Goal: Task Accomplishment & Management: Use online tool/utility

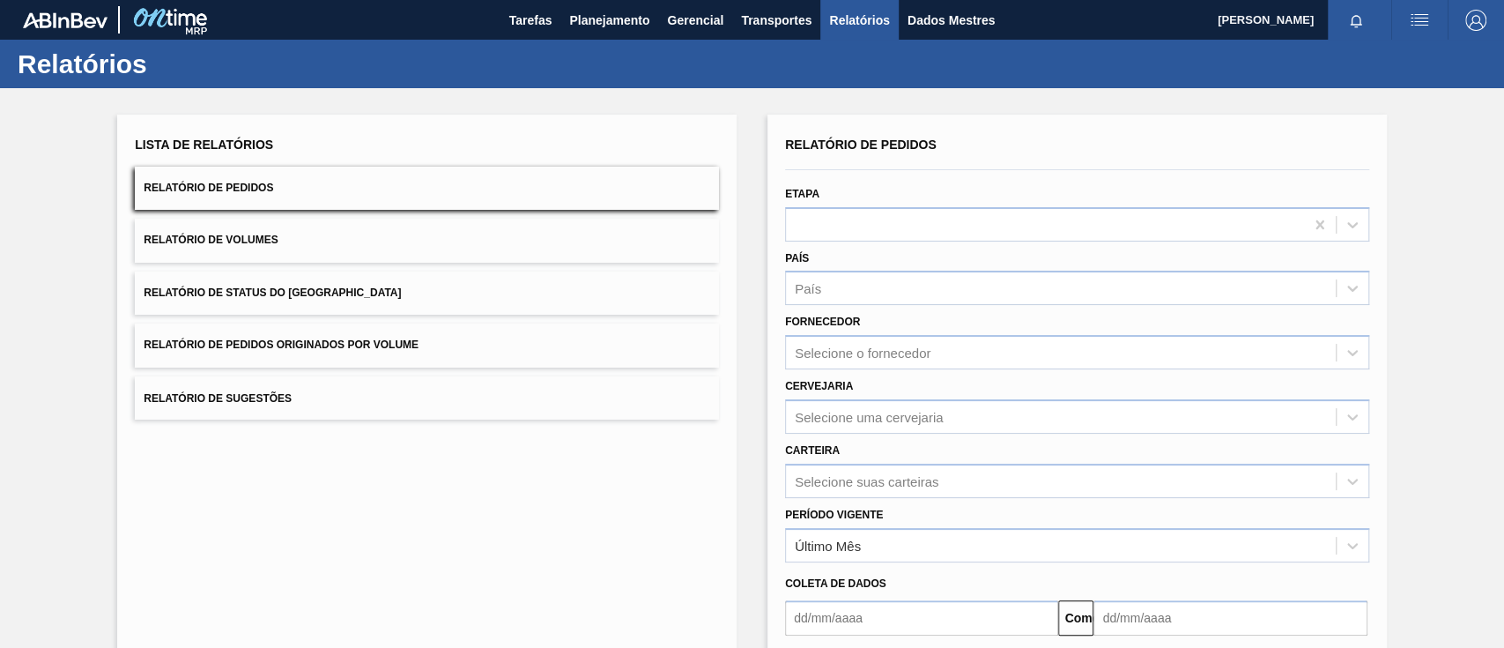
click at [390, 339] on font "Relatório de Pedidos Originados por Volume" at bounding box center [281, 345] width 275 height 12
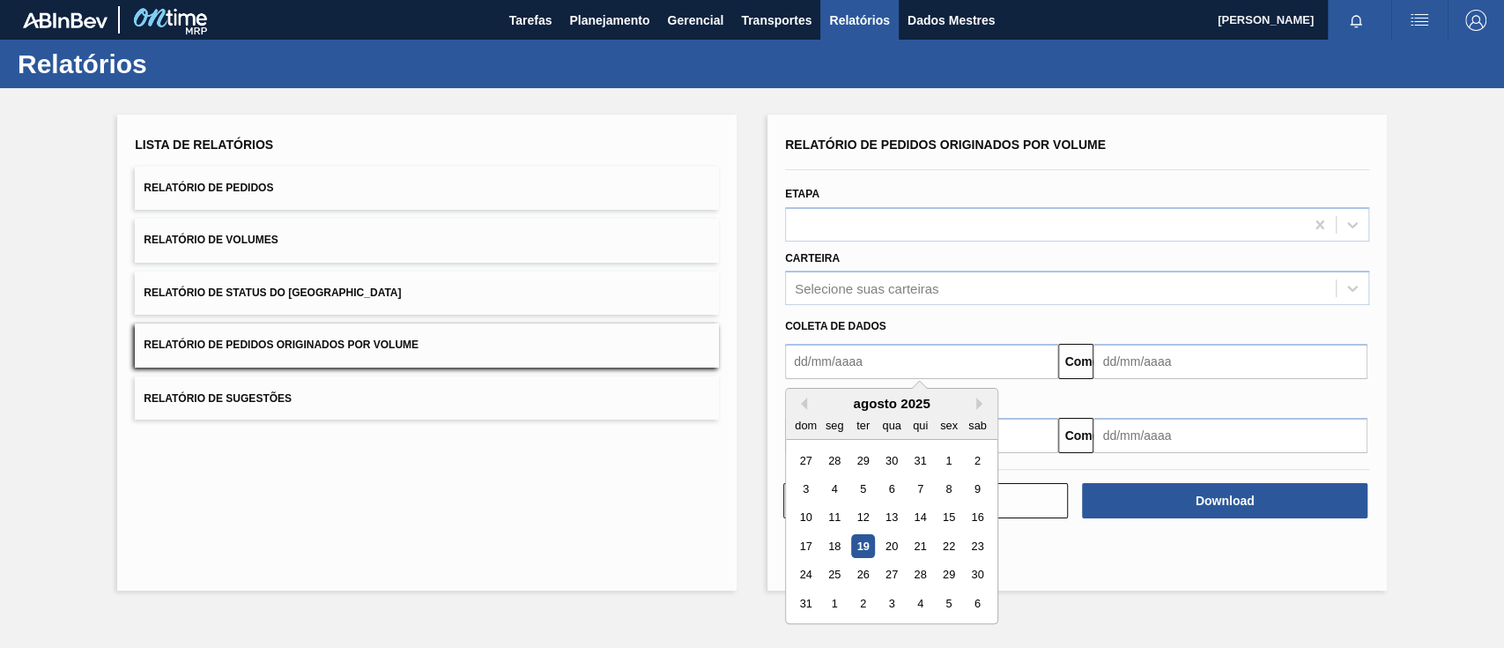
click at [839, 363] on input "text" at bounding box center [921, 361] width 273 height 35
drag, startPoint x: 810, startPoint y: 396, endPoint x: 803, endPoint y: 405, distance: 12.0
click at [808, 398] on div "agosto de 2025" at bounding box center [891, 403] width 211 height 15
click at [802, 406] on button "[PERSON_NAME]" at bounding box center [801, 403] width 12 height 12
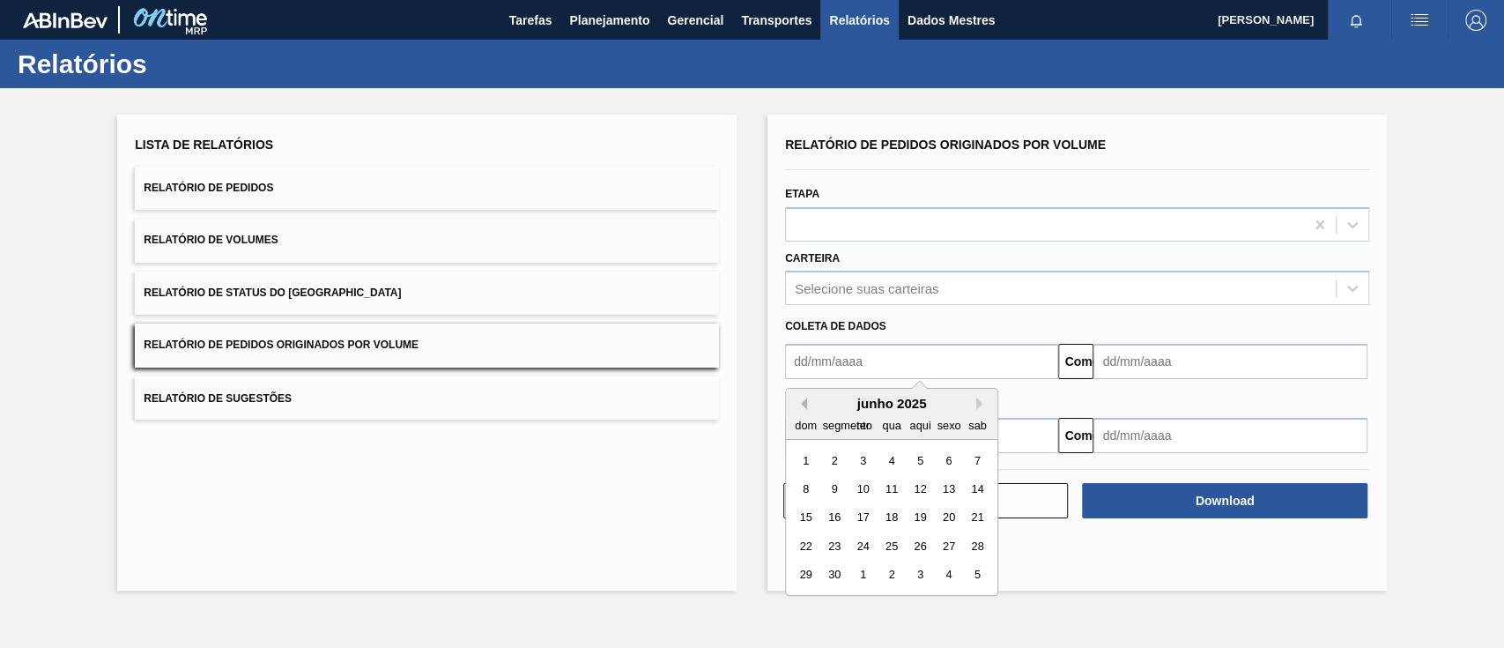
click at [802, 406] on button "[PERSON_NAME]" at bounding box center [801, 403] width 12 height 12
click at [863, 456] on div "1" at bounding box center [863, 460] width 24 height 24
type input "[DATE]"
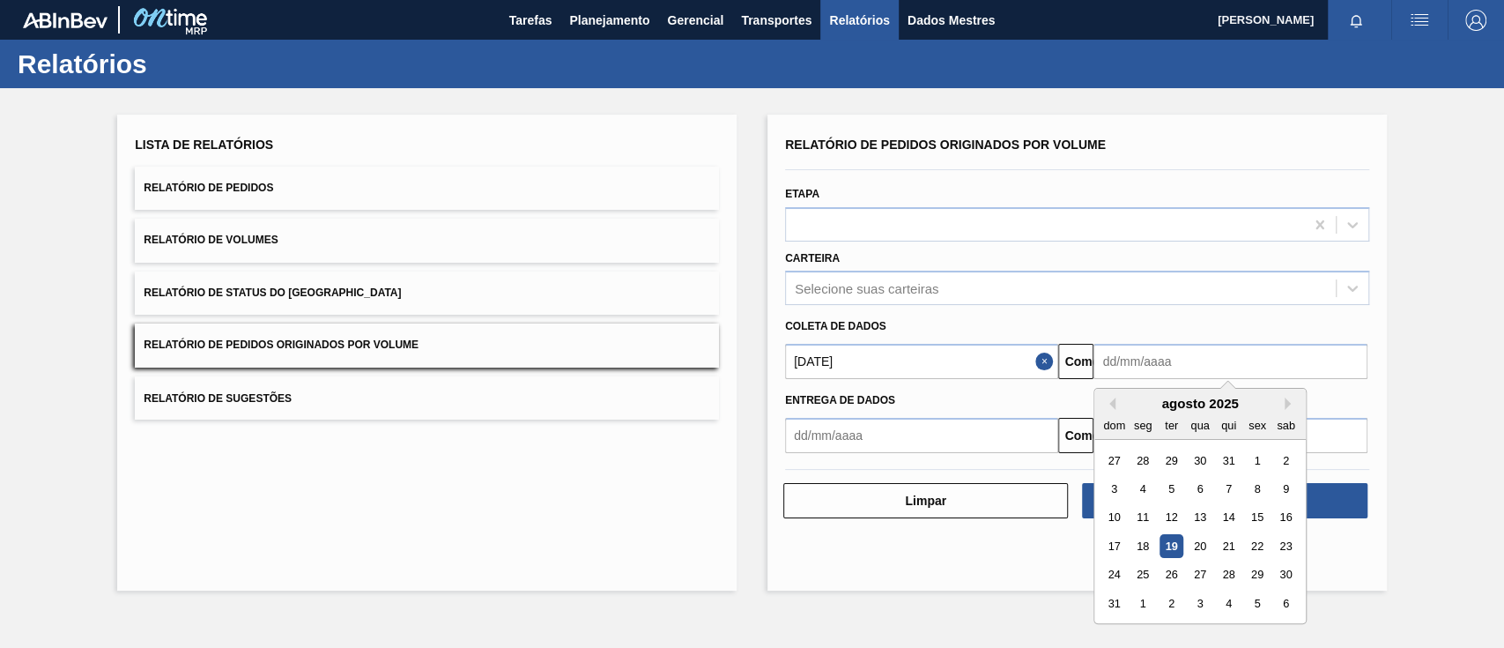
click at [1156, 377] on input "text" at bounding box center [1229, 361] width 273 height 35
click at [1282, 405] on div "agosto de 2025" at bounding box center [1199, 403] width 211 height 15
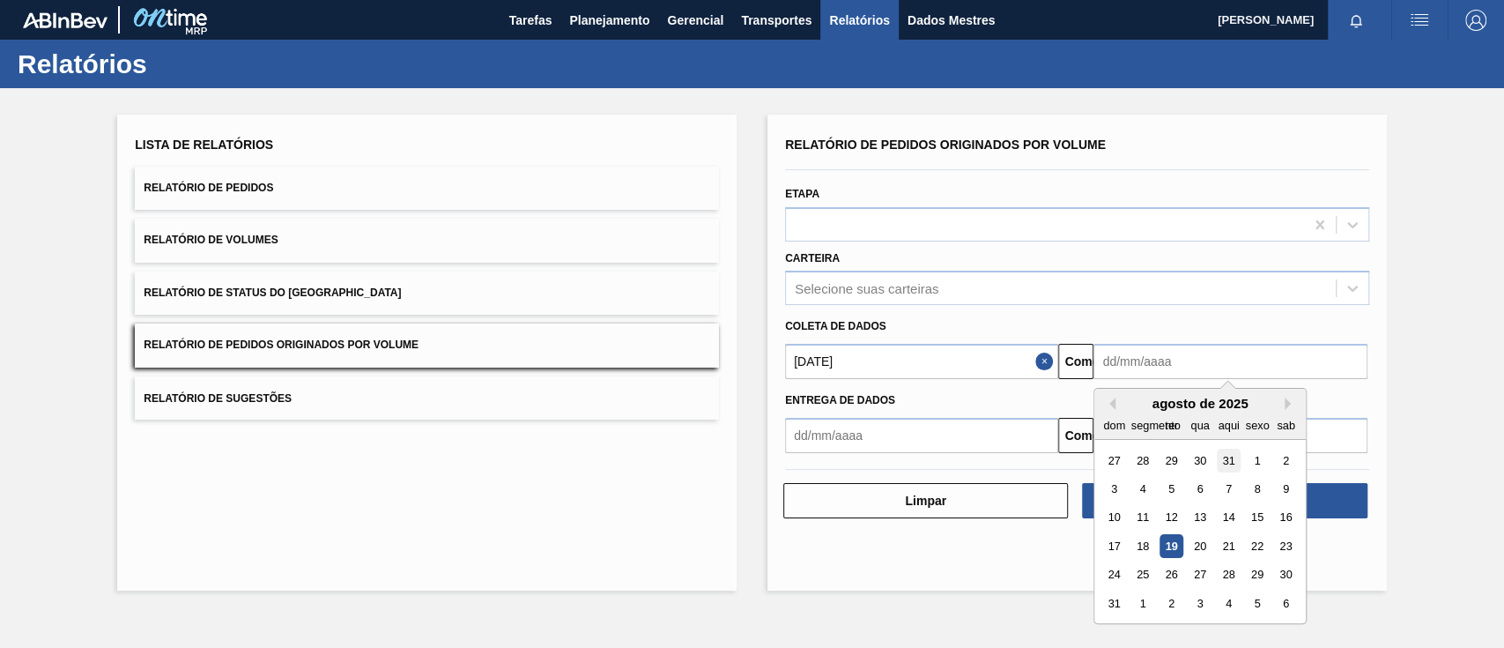
click at [1234, 461] on font "31" at bounding box center [1229, 460] width 12 height 13
type input "[DATE]"
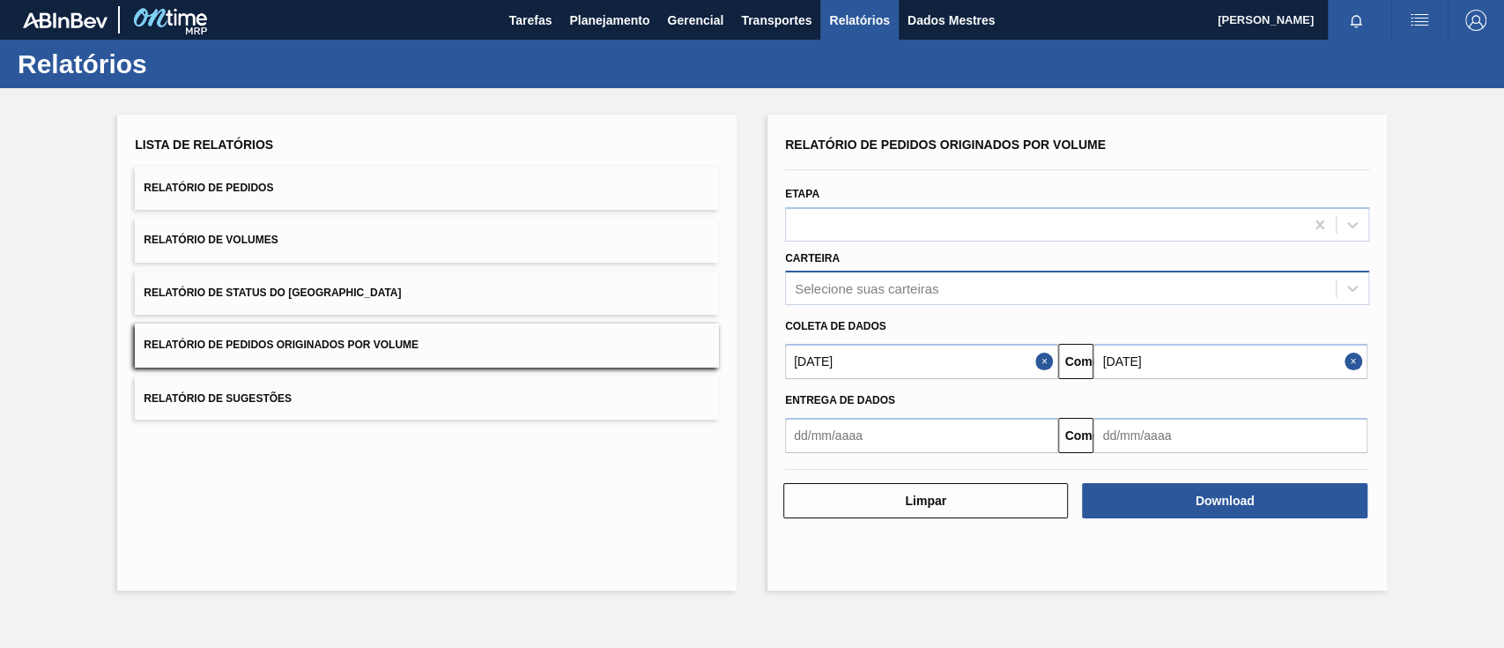
click at [860, 285] on font "Selecione suas carteiras" at bounding box center [867, 288] width 144 height 15
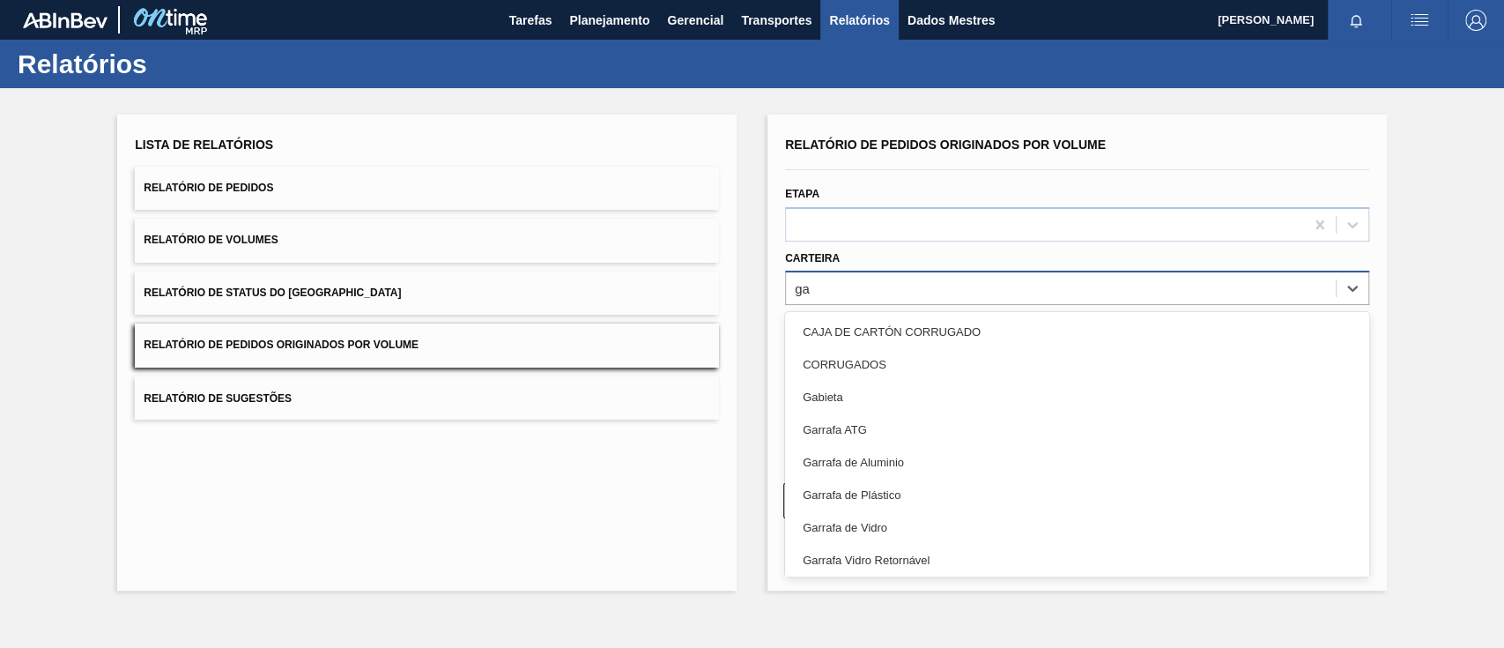
type input "g"
type input "gar"
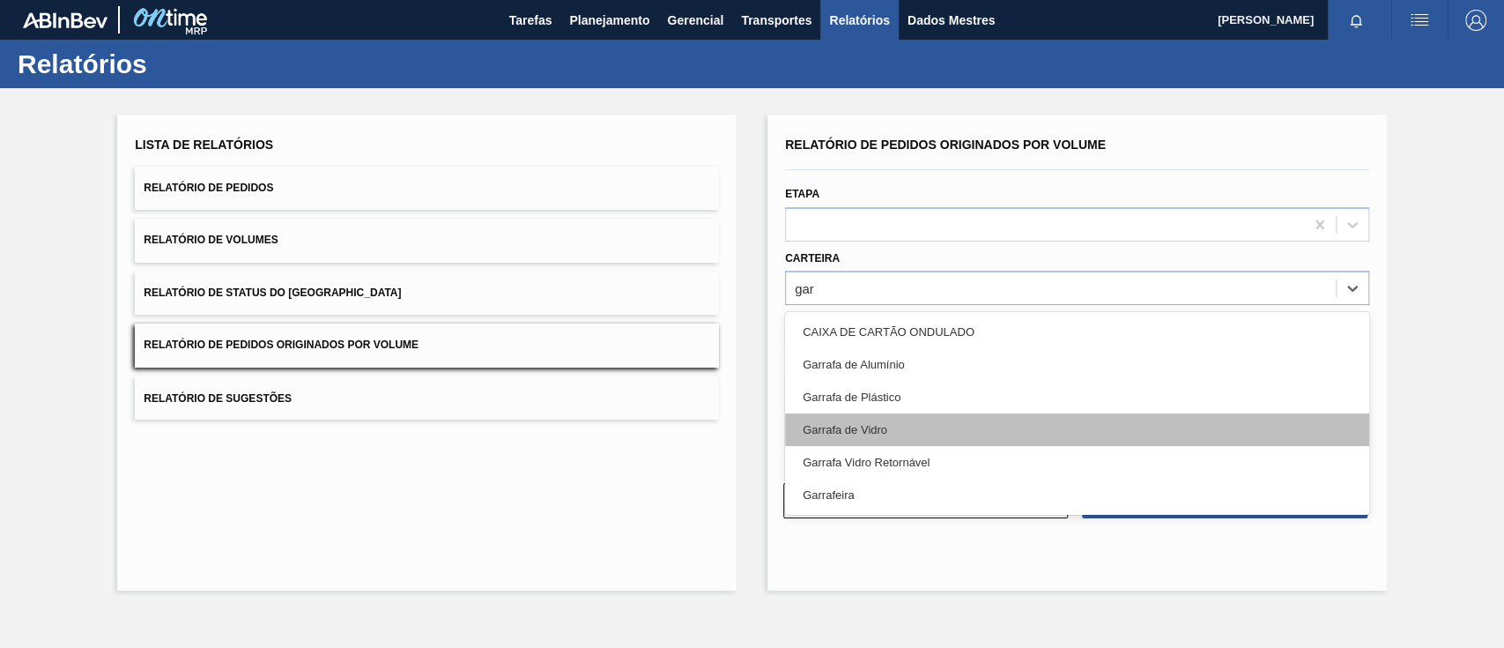
click at [834, 432] on font "Garrafa de Vidro" at bounding box center [845, 429] width 85 height 13
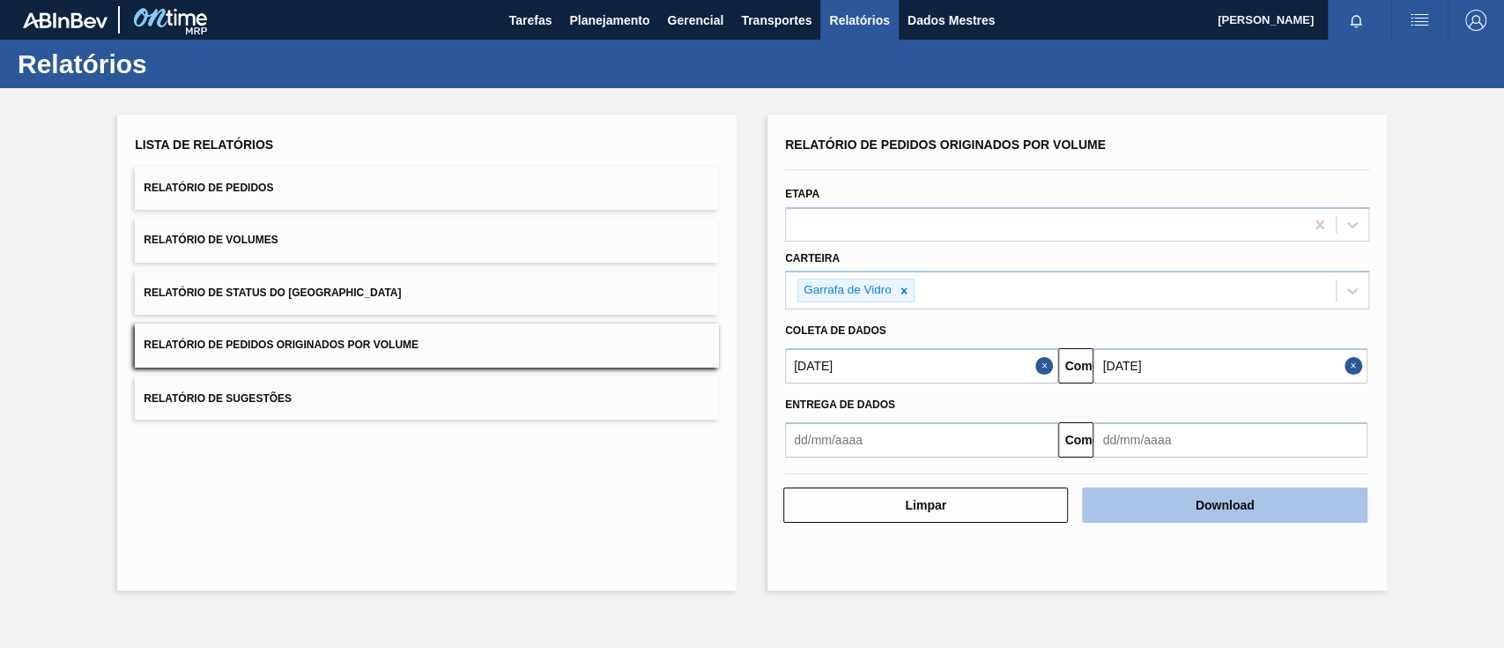
click at [1152, 512] on button "Download" at bounding box center [1224, 504] width 285 height 35
